Goal: Task Accomplishment & Management: Manage account settings

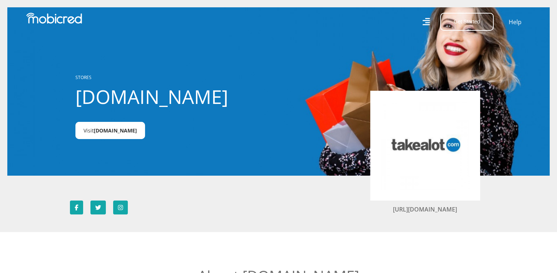
click at [114, 133] on span "Takealot.credit" at bounding box center [115, 130] width 43 height 7
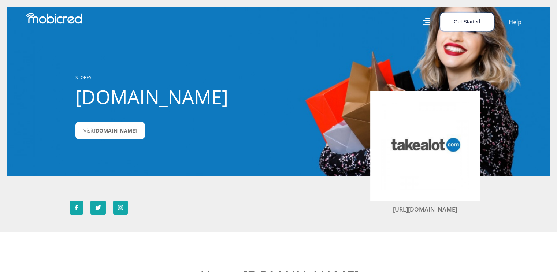
click at [483, 19] on button "Get Started" at bounding box center [467, 22] width 54 height 18
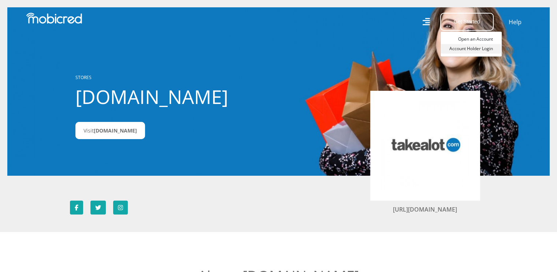
click at [473, 47] on link "Account Holder Login" at bounding box center [471, 49] width 61 height 10
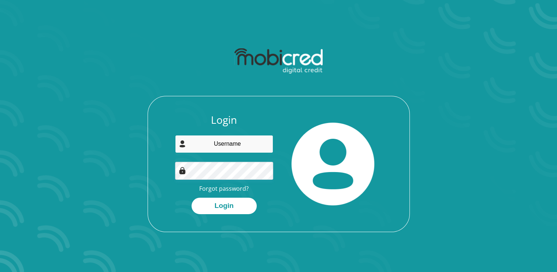
click at [236, 142] on input "email" at bounding box center [224, 144] width 98 height 18
type input "[DOMAIN_NAME][EMAIL_ADDRESS][DOMAIN_NAME]"
click at [249, 181] on div "Login [DOMAIN_NAME][EMAIL_ADDRESS][DOMAIN_NAME] Forgot password? Login" at bounding box center [224, 164] width 109 height 100
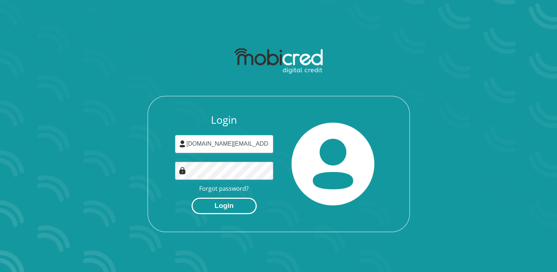
click at [233, 211] on button "Login" at bounding box center [224, 206] width 65 height 16
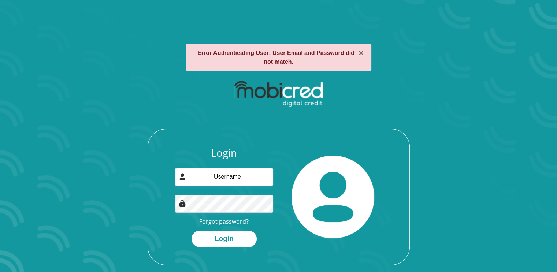
click at [500, 188] on section "× Error Authenticating User: User Email and Password did not match. Login Forgo…" at bounding box center [278, 136] width 557 height 272
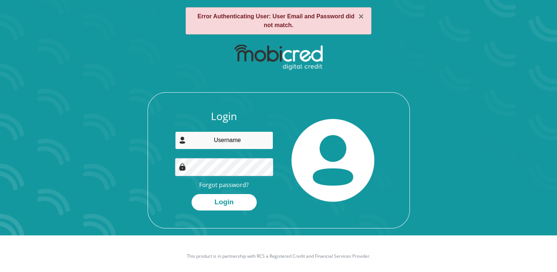
click at [241, 141] on input "email" at bounding box center [224, 141] width 98 height 18
type input "[DOMAIN_NAME][EMAIL_ADDRESS][DOMAIN_NAME]"
